Goal: Book appointment/travel/reservation

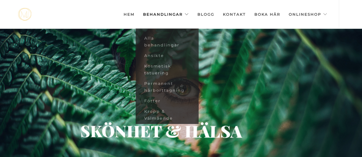
click at [186, 14] on link "Behandlingar" at bounding box center [166, 14] width 46 height 29
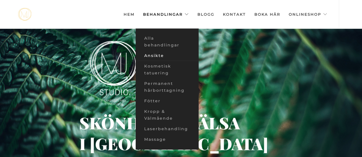
click at [160, 57] on link "Ansikte" at bounding box center [166, 56] width 63 height 11
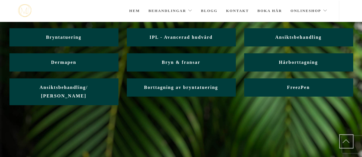
scroll to position [51, 0]
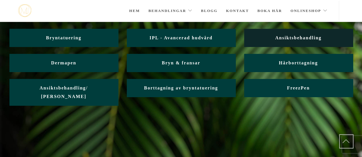
click at [310, 39] on span "Ansiktsbehandling" at bounding box center [298, 37] width 46 height 5
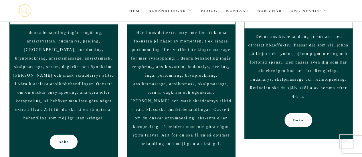
scroll to position [525, 0]
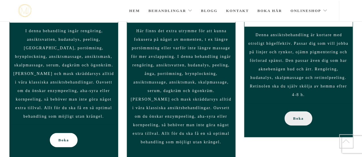
click at [299, 115] on span "Boka" at bounding box center [298, 118] width 11 height 14
